Goal: Book appointment/travel/reservation

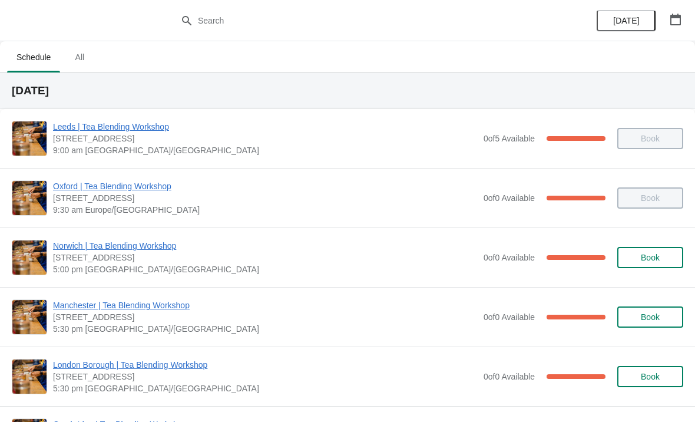
click at [678, 22] on icon "button" at bounding box center [676, 20] width 12 height 12
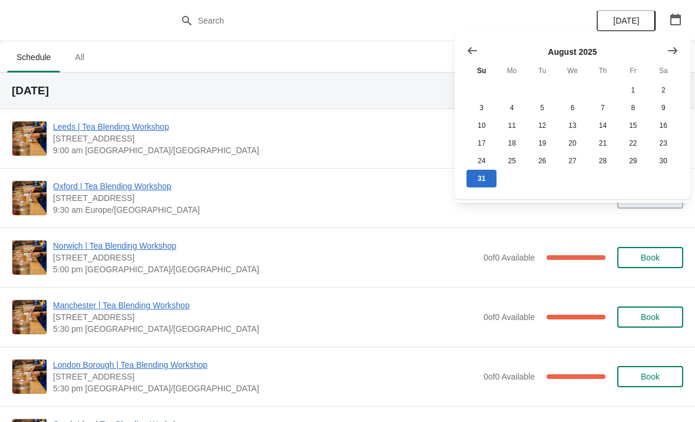
click at [675, 48] on icon "Show next month, September 2025" at bounding box center [672, 50] width 9 height 7
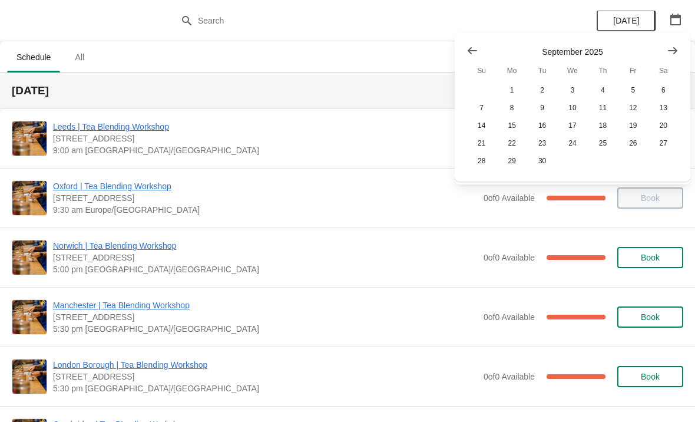
click at [668, 50] on icon "Show next month, October 2025" at bounding box center [673, 51] width 12 height 12
click at [603, 167] on button "30" at bounding box center [603, 161] width 30 height 18
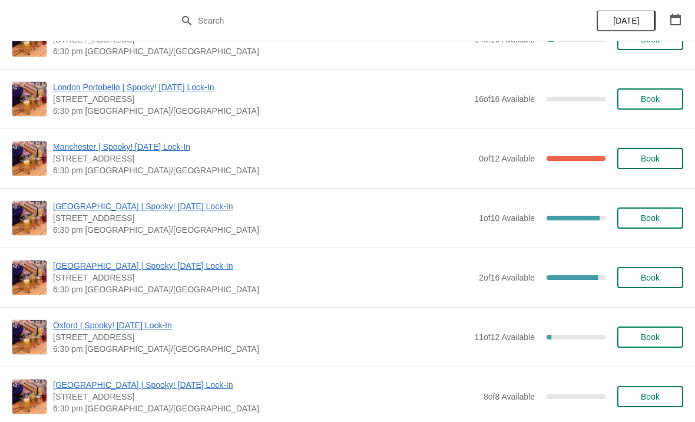
scroll to position [399, 0]
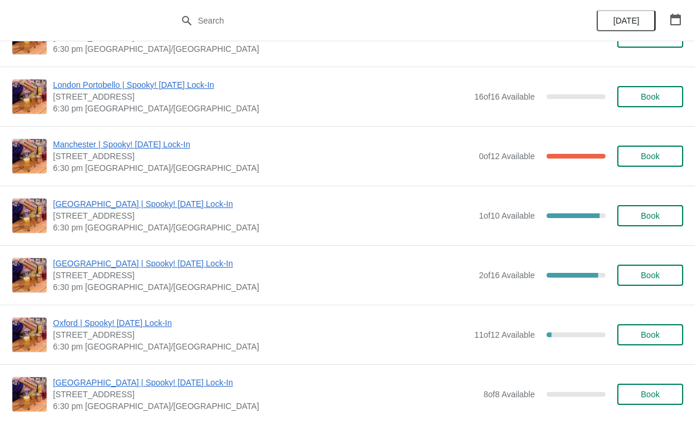
click at [647, 153] on span "Book" at bounding box center [650, 155] width 19 height 9
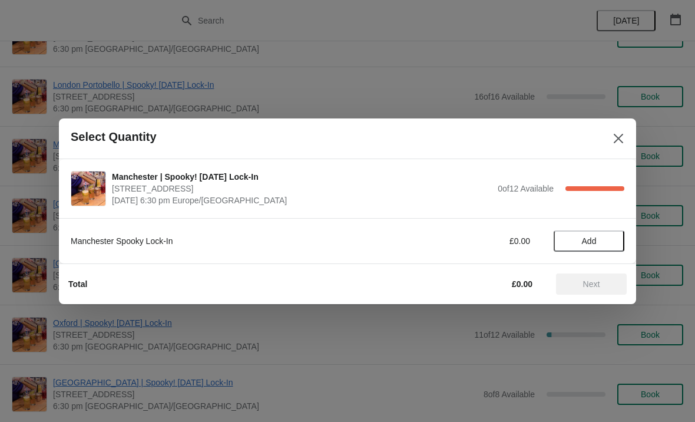
click at [590, 237] on span "Add" at bounding box center [589, 240] width 15 height 9
click at [584, 274] on button "Next" at bounding box center [591, 283] width 71 height 21
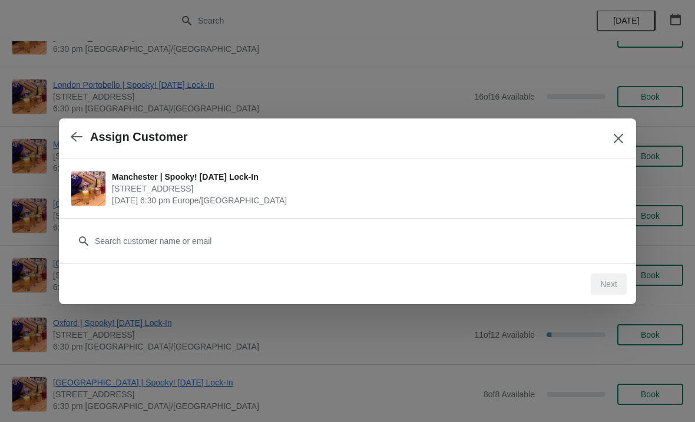
click at [607, 279] on div "Next" at bounding box center [609, 283] width 36 height 21
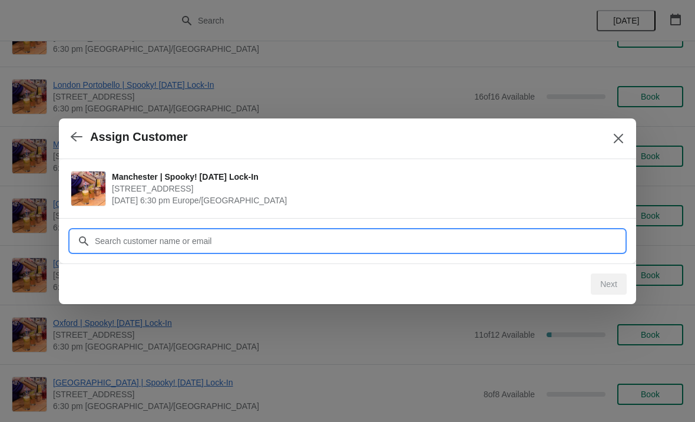
click at [138, 234] on input "Customer" at bounding box center [359, 240] width 530 height 21
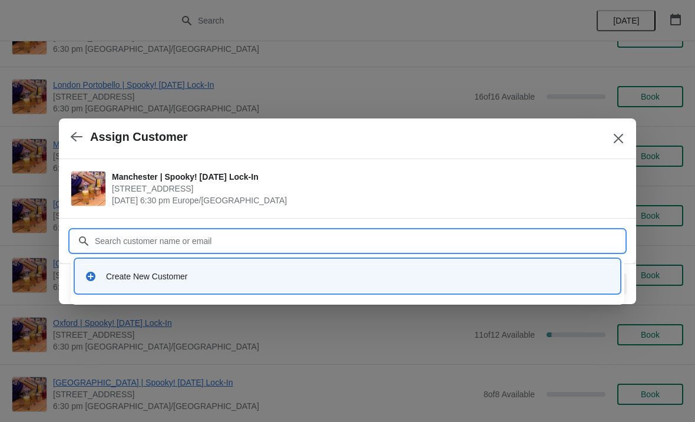
type input "a"
click at [133, 269] on div "Create New Customer" at bounding box center [347, 276] width 535 height 24
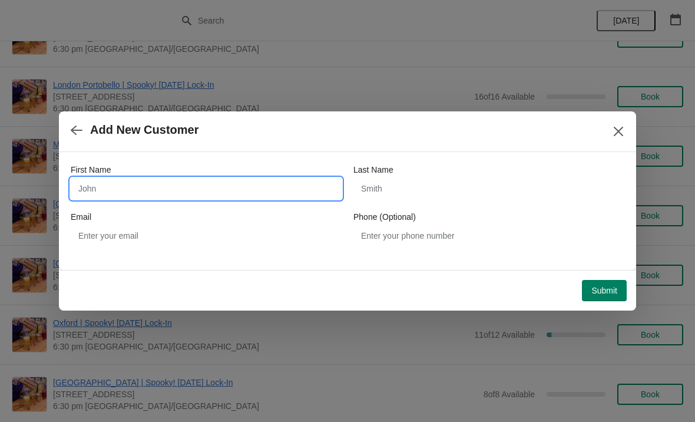
click at [156, 182] on input "First Name" at bounding box center [206, 188] width 271 height 21
type input "Leo"
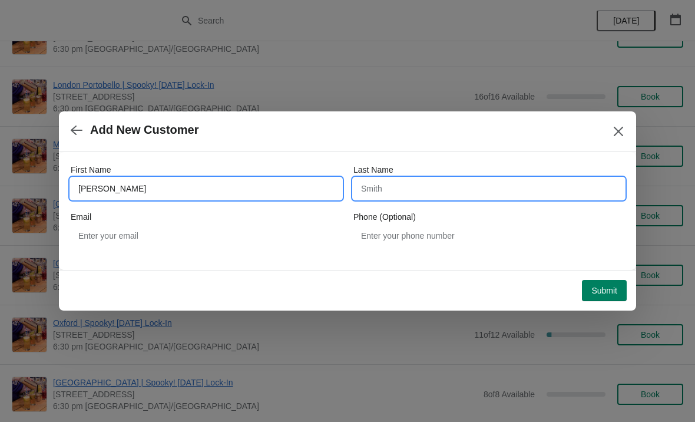
click at [443, 194] on input "Last Name" at bounding box center [488, 188] width 271 height 21
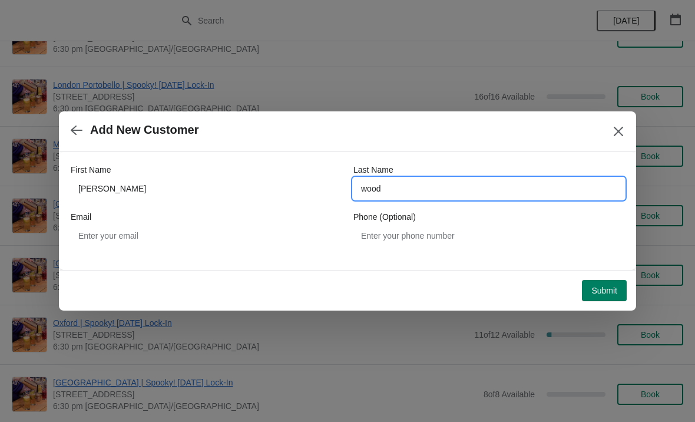
type input "wood"
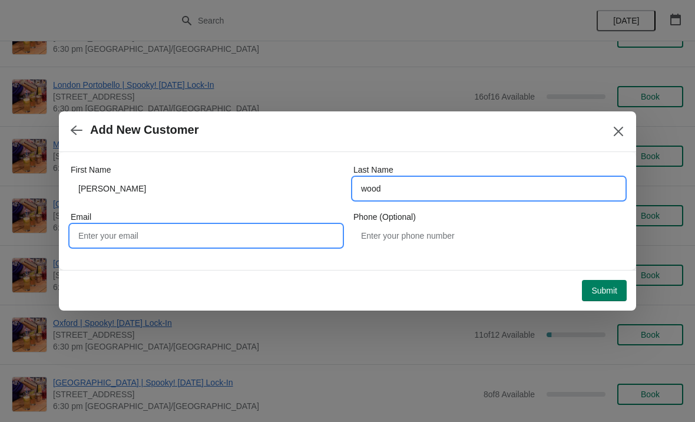
click at [120, 233] on input "Email" at bounding box center [206, 235] width 271 height 21
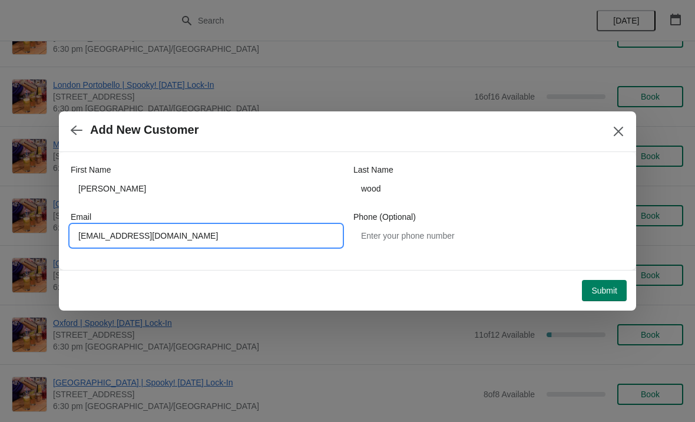
type input "23.leowood@gmail.com"
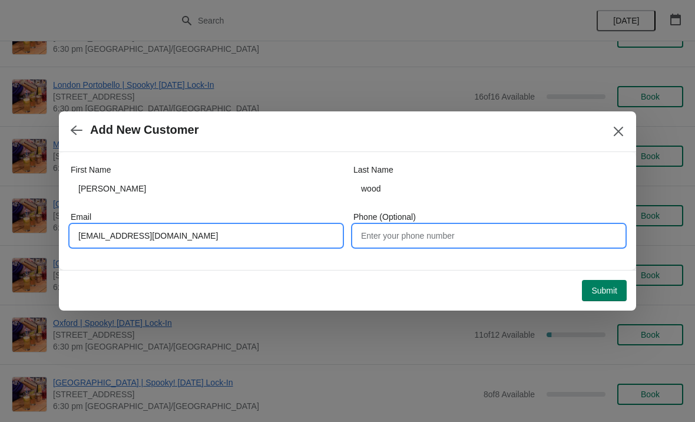
click at [501, 231] on input "Phone (Optional)" at bounding box center [488, 235] width 271 height 21
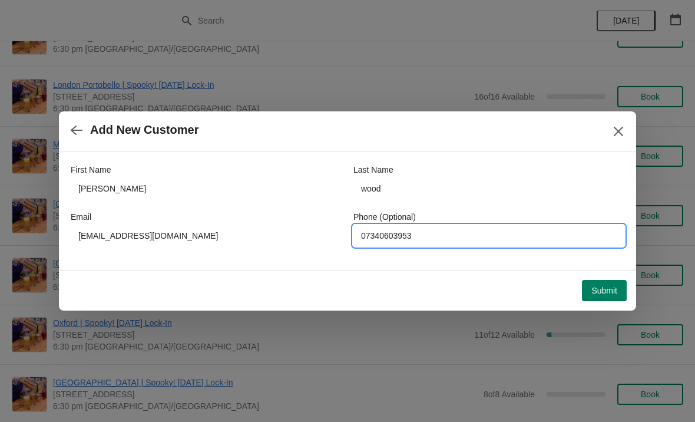
type input "07340603953"
click at [602, 286] on span "Submit" at bounding box center [604, 290] width 26 height 9
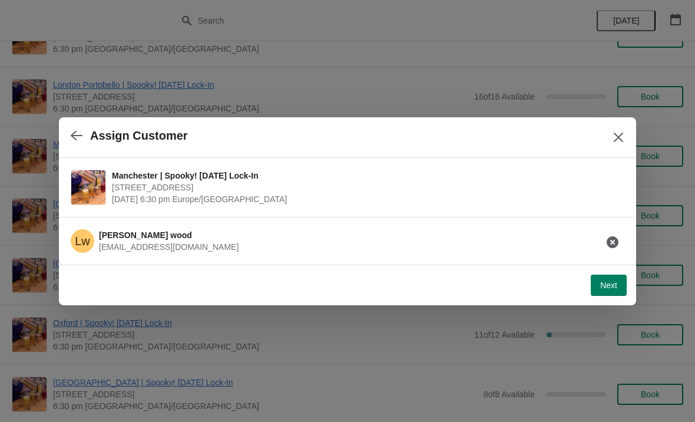
click at [610, 284] on span "Next" at bounding box center [608, 284] width 17 height 9
select select "No"
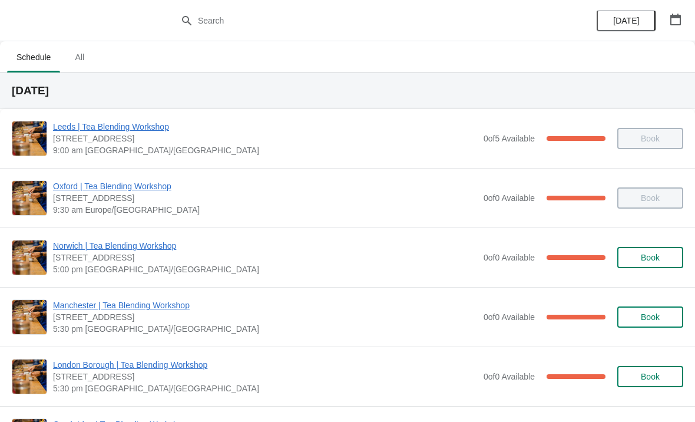
click at [679, 24] on icon "button" at bounding box center [676, 20] width 12 height 12
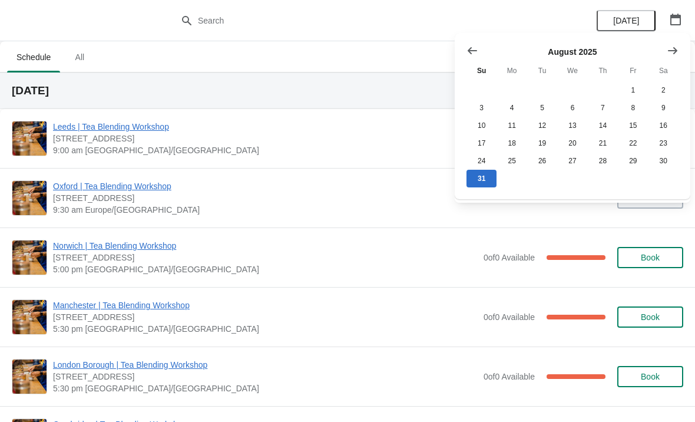
click at [675, 57] on button "Show next month, September 2025" at bounding box center [672, 50] width 21 height 21
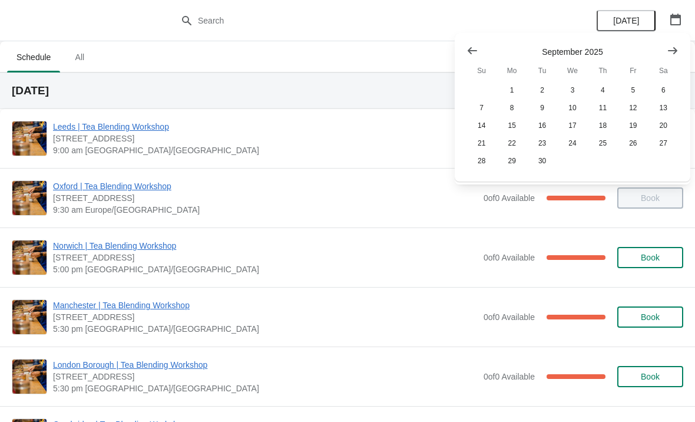
click at [669, 54] on icon "Show next month, October 2025" at bounding box center [673, 51] width 12 height 12
click at [664, 54] on button "Show next month, November 2025" at bounding box center [672, 50] width 21 height 21
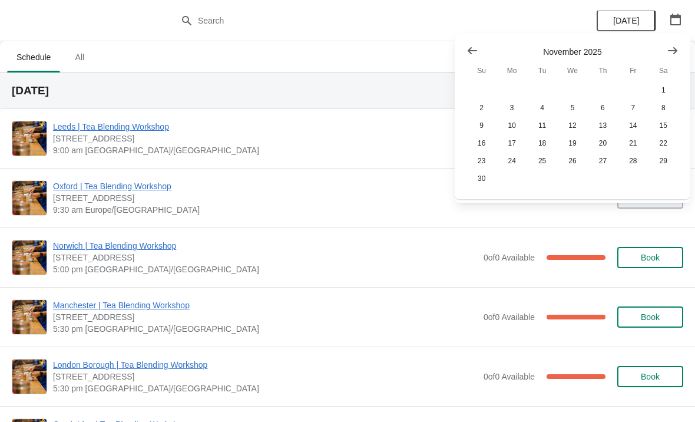
click at [675, 51] on icon "Show next month, December 2025" at bounding box center [672, 50] width 9 height 7
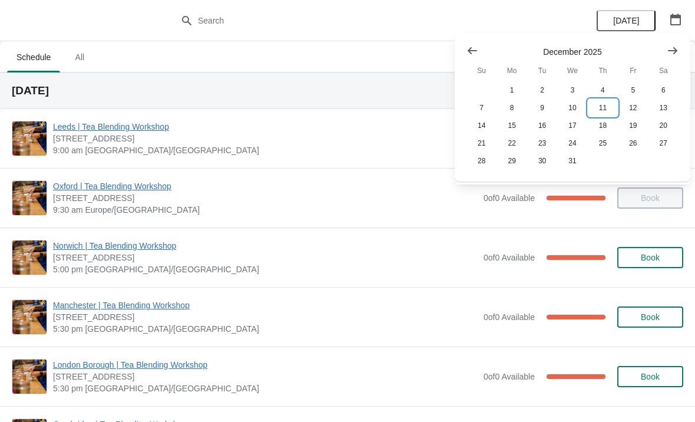
click at [601, 102] on button "11" at bounding box center [603, 108] width 30 height 18
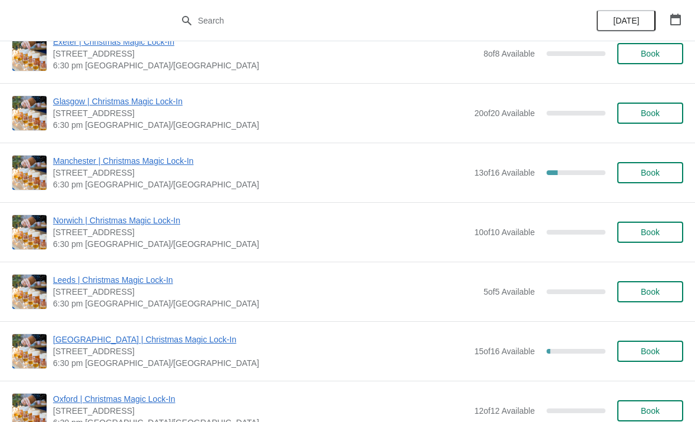
scroll to position [577, 0]
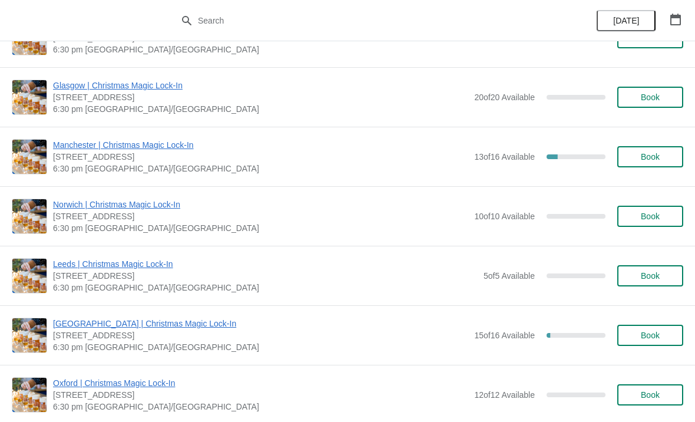
click at [644, 153] on span "Book" at bounding box center [650, 156] width 19 height 9
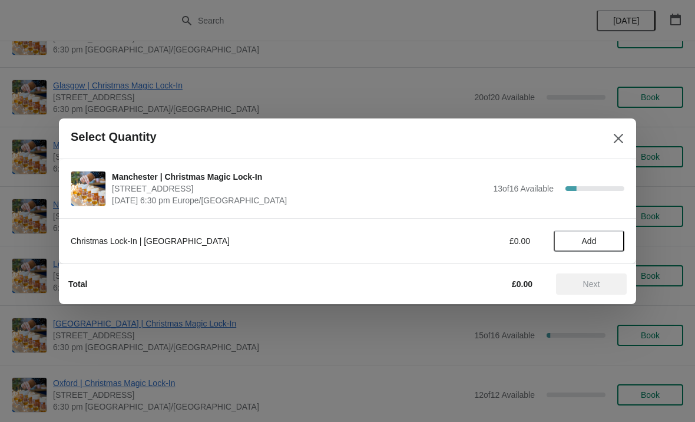
click at [583, 236] on span "Add" at bounding box center [589, 240] width 15 height 9
click at [612, 234] on icon at bounding box center [609, 240] width 12 height 12
click at [584, 290] on button "Next" at bounding box center [591, 283] width 71 height 21
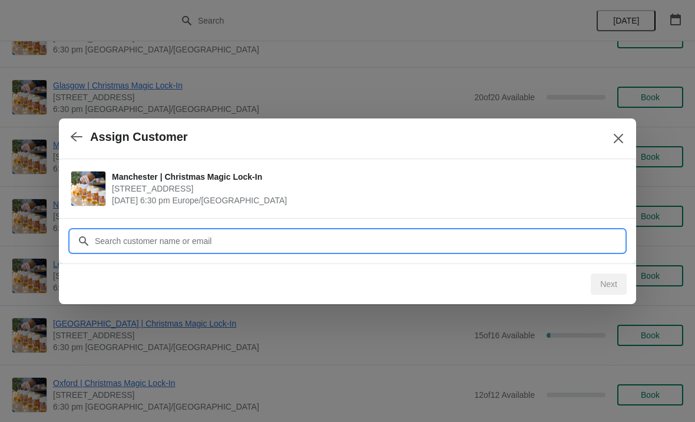
click at [234, 230] on input "Customer" at bounding box center [359, 240] width 530 height 21
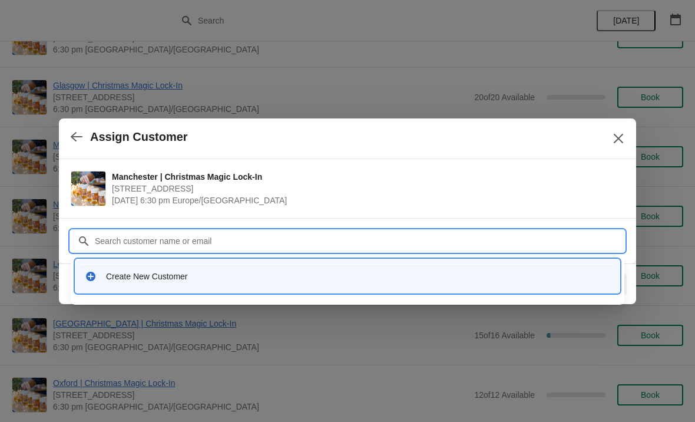
click at [184, 272] on div "Create New Customer" at bounding box center [358, 276] width 504 height 12
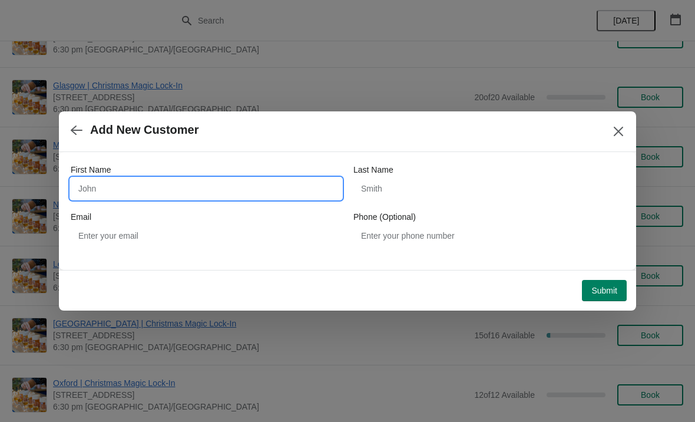
click at [226, 186] on input "First Name" at bounding box center [206, 188] width 271 height 21
type input "[PERSON_NAME]"
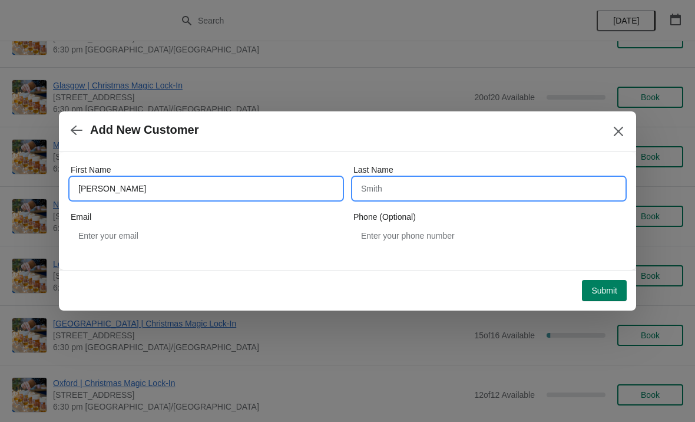
click at [451, 186] on input "Last Name" at bounding box center [488, 188] width 271 height 21
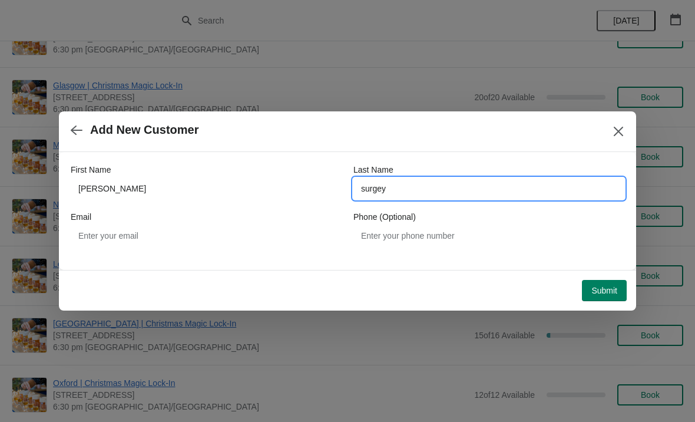
type input "surgey"
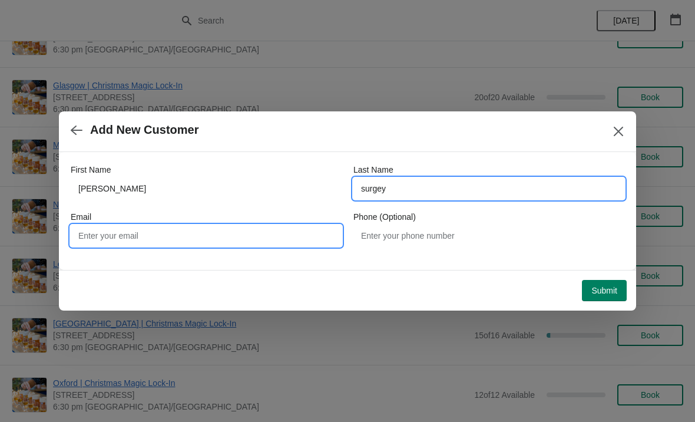
click at [138, 230] on input "Email" at bounding box center [206, 235] width 271 height 21
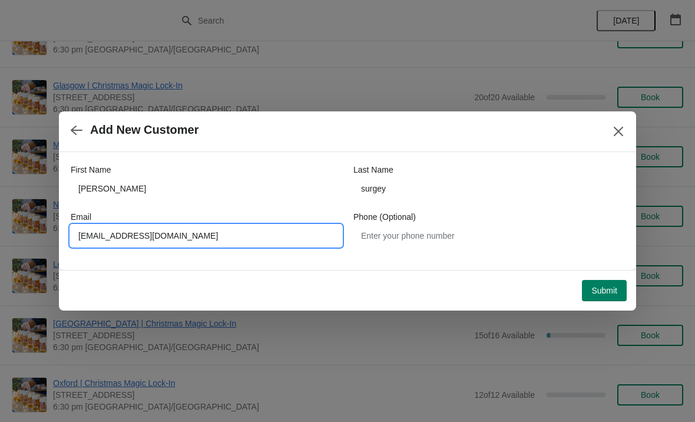
type input "[EMAIL_ADDRESS][DOMAIN_NAME]"
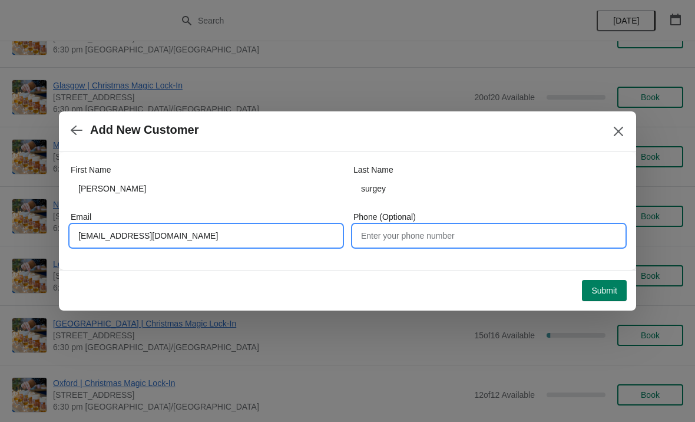
click at [448, 233] on input "Phone (Optional)" at bounding box center [488, 235] width 271 height 21
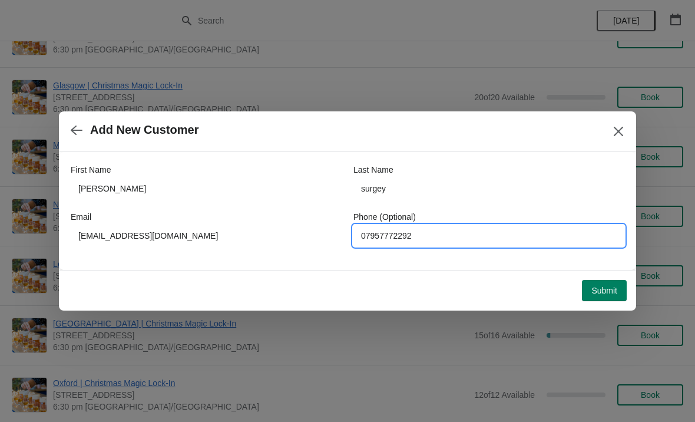
type input "07957772292"
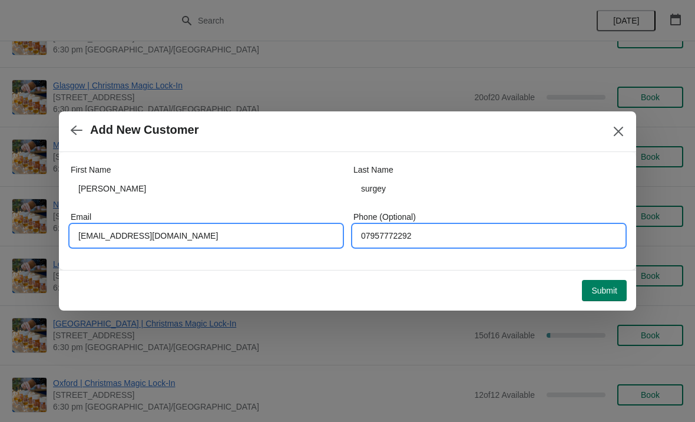
click at [138, 228] on input "[EMAIL_ADDRESS][DOMAIN_NAME]" at bounding box center [206, 235] width 271 height 21
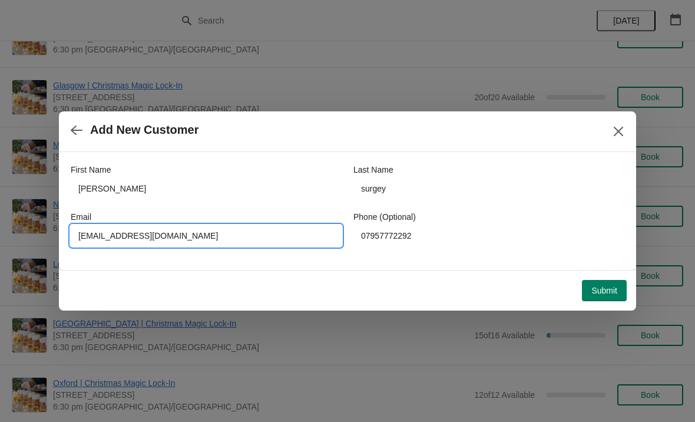
type input "[EMAIL_ADDRESS][DOMAIN_NAME]"
click at [602, 292] on span "Submit" at bounding box center [604, 290] width 26 height 9
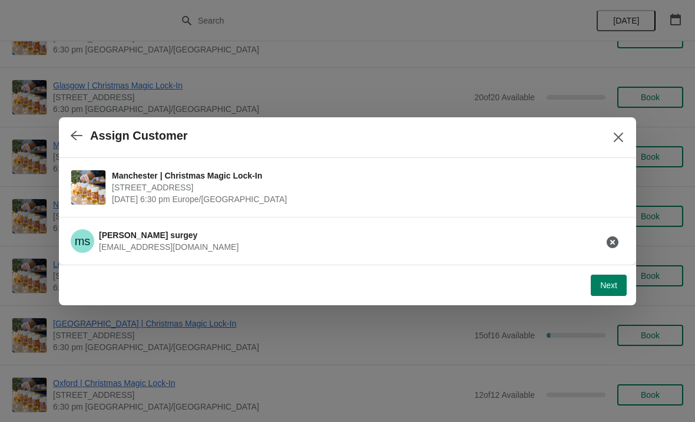
click at [604, 286] on span "Next" at bounding box center [608, 284] width 17 height 9
select select "No"
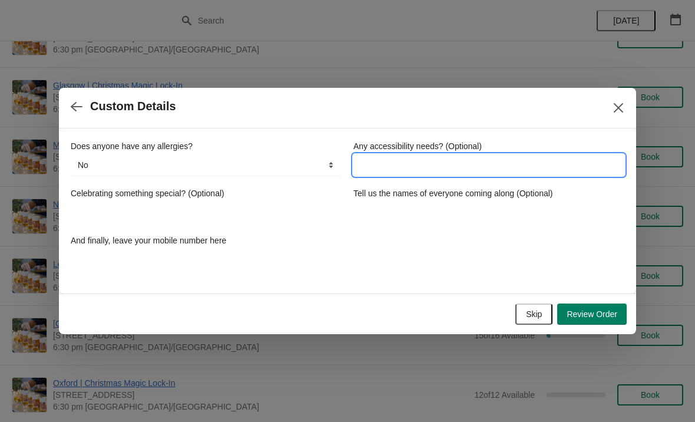
click at [462, 160] on input "Any accessibility needs? (Optional)" at bounding box center [488, 164] width 271 height 21
type input "seat required"
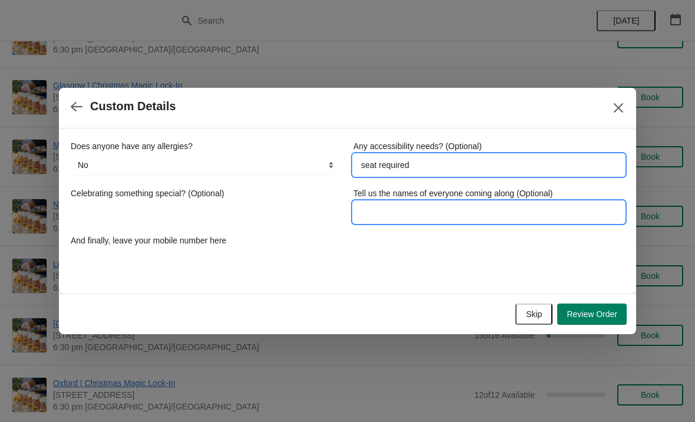
click at [400, 209] on input "Tell us the names of everyone coming along (Optional)" at bounding box center [488, 211] width 271 height 21
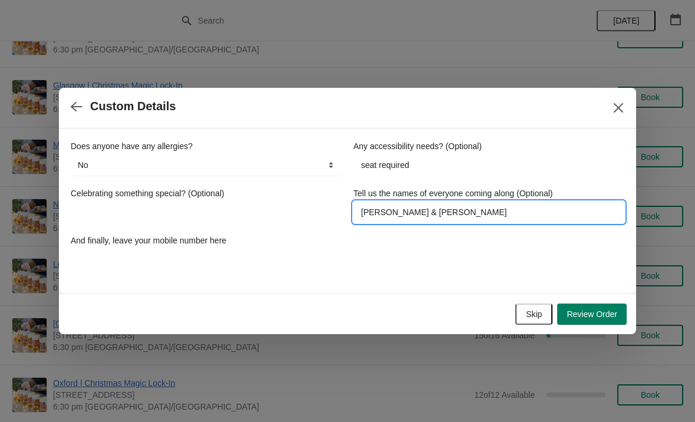
type input "[PERSON_NAME] & [PERSON_NAME]"
